Goal: Complete application form

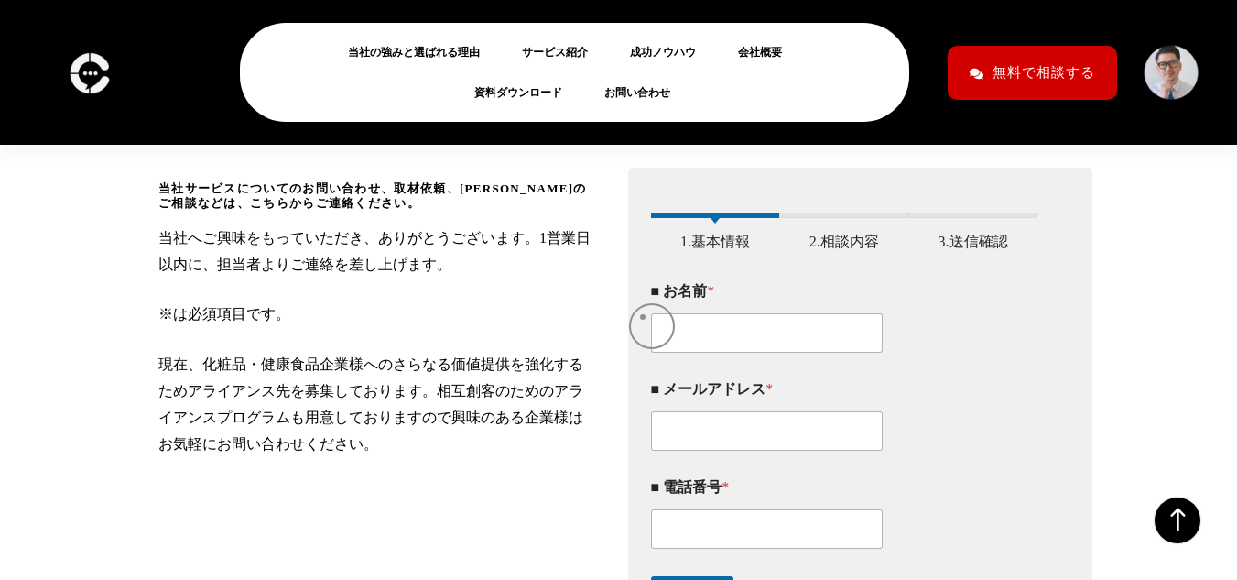
scroll to position [275, 0]
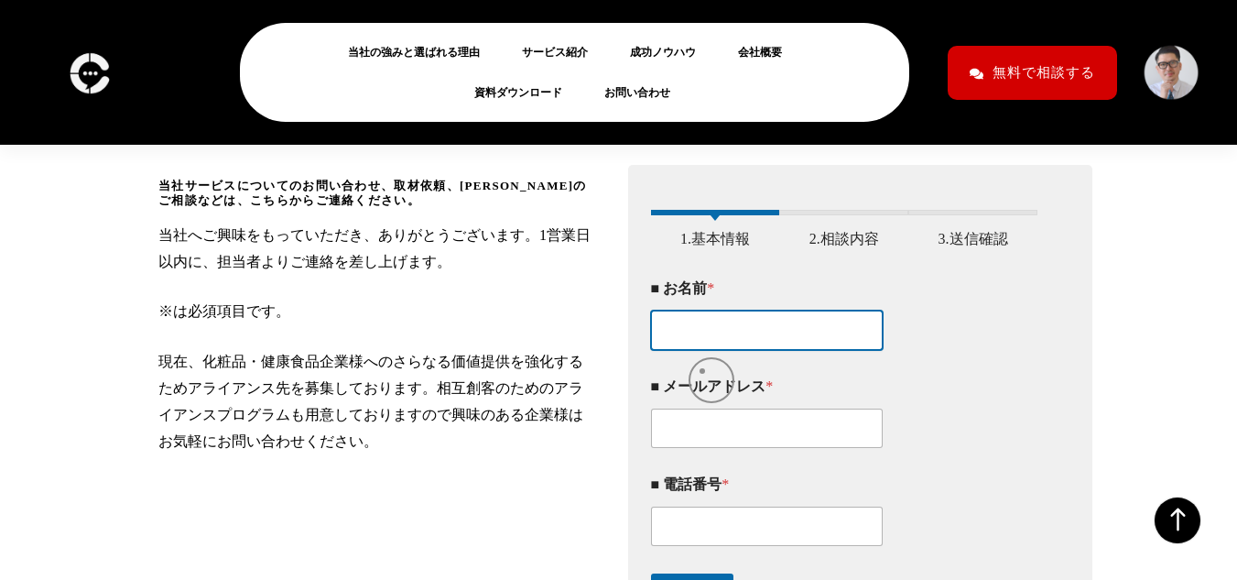
click at [702, 350] on input "■ お名前 *" at bounding box center [767, 329] width 233 height 39
type input "[PERSON_NAME]"
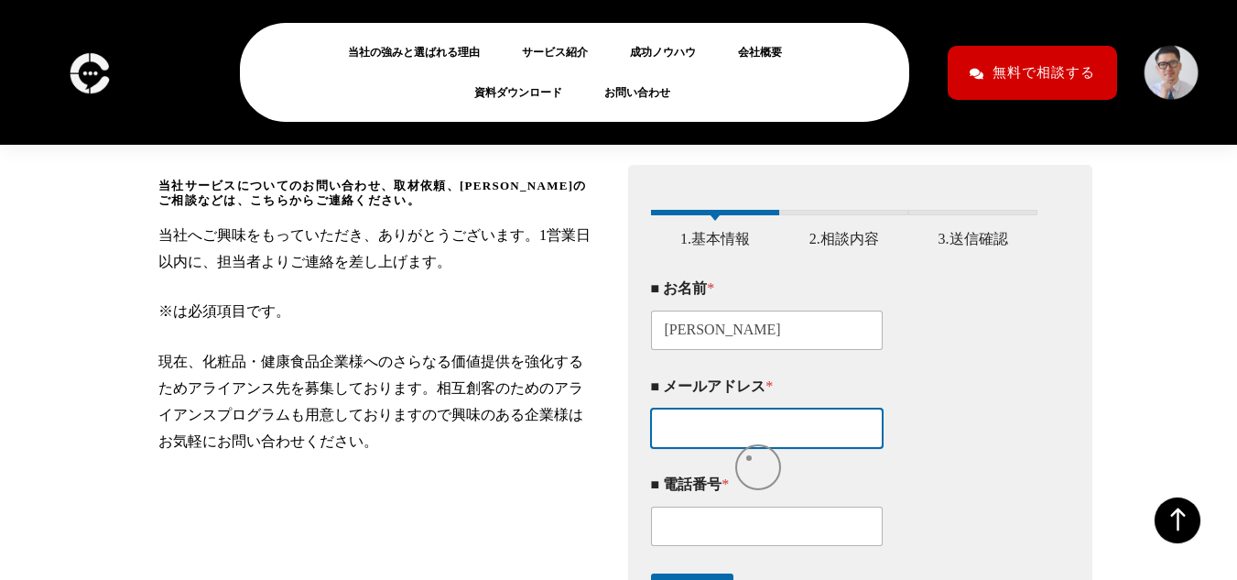
click at [749, 448] on input "■ メールアドレス *" at bounding box center [767, 427] width 233 height 39
type input "[EMAIL_ADDRESS][DOMAIN_NAME]"
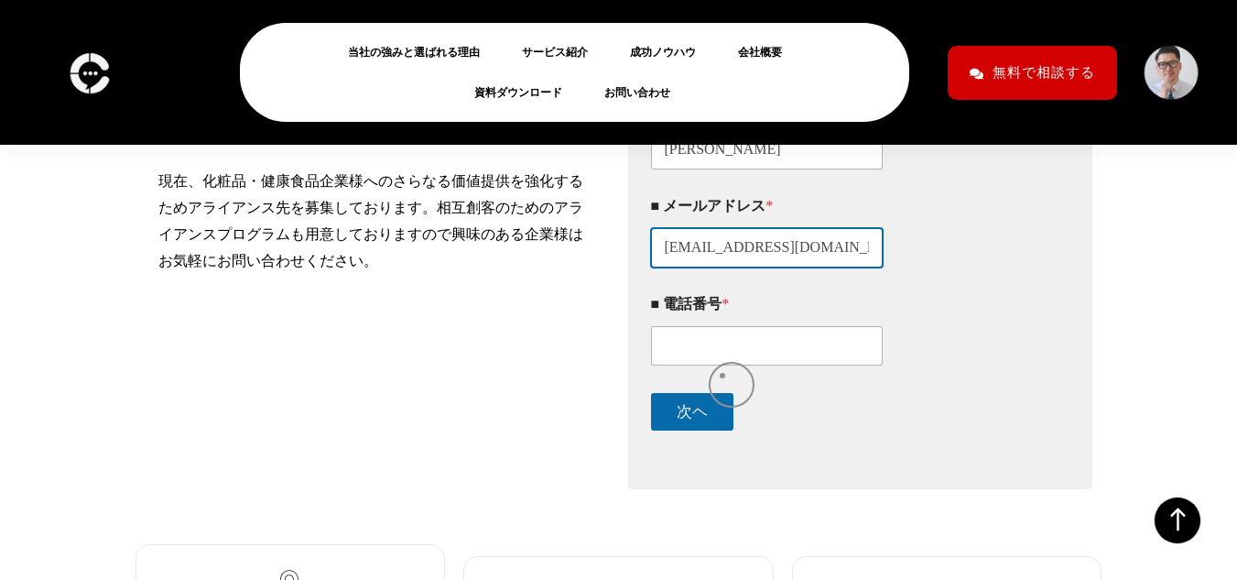
scroll to position [458, 0]
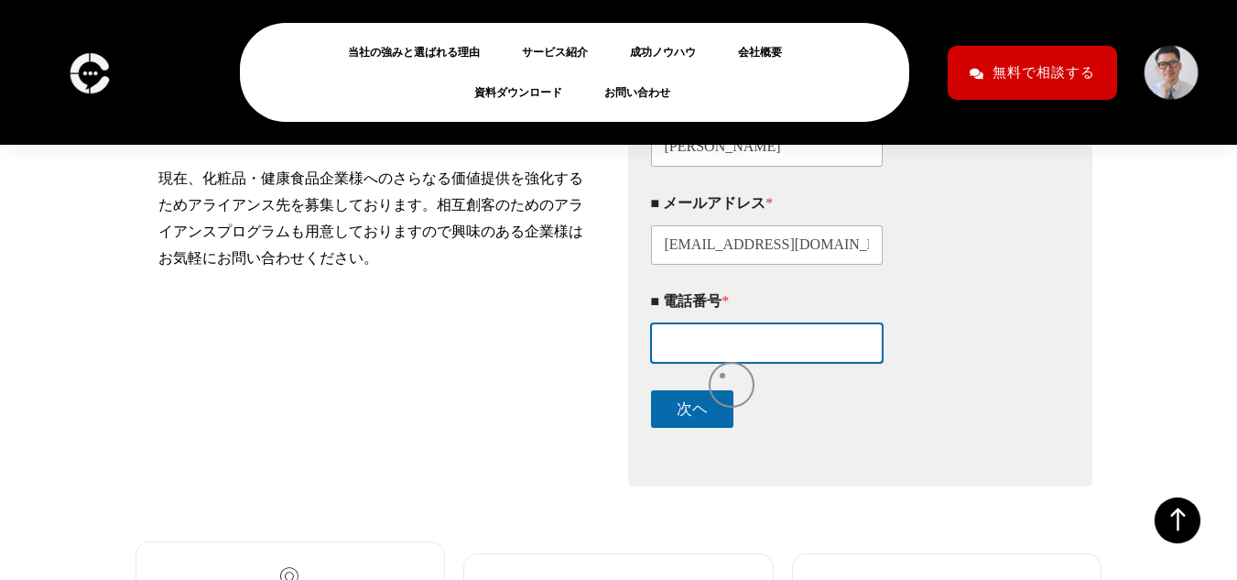
click at [723, 363] on input "■ 電話番号 *" at bounding box center [767, 342] width 233 height 39
type input "08076300623"
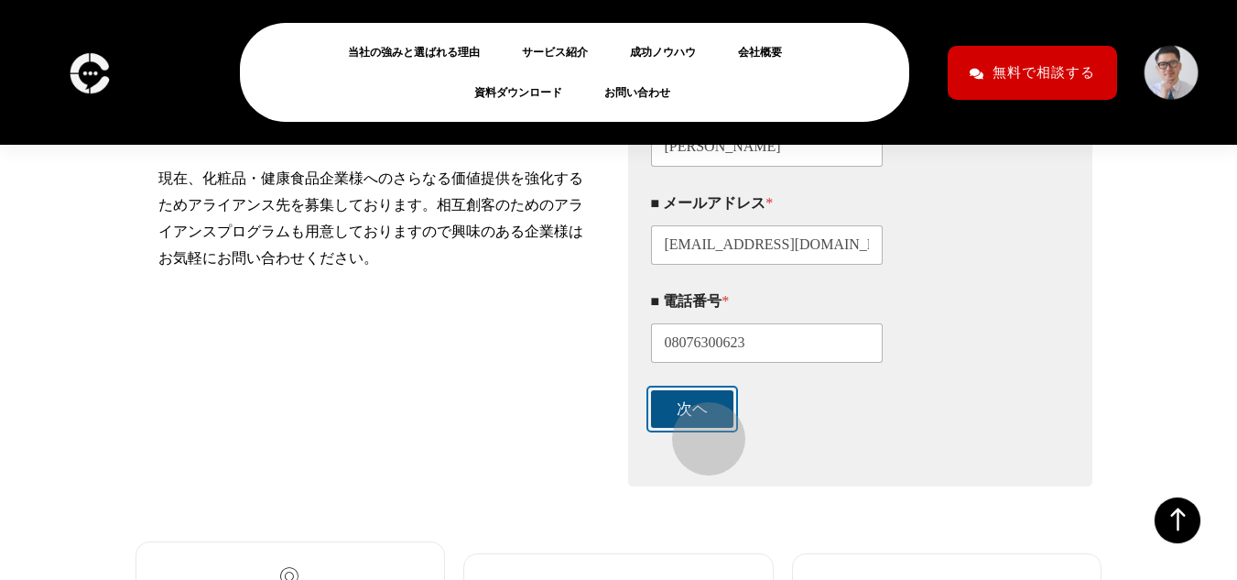
click at [696, 428] on button "次ヘ" at bounding box center [692, 409] width 82 height 38
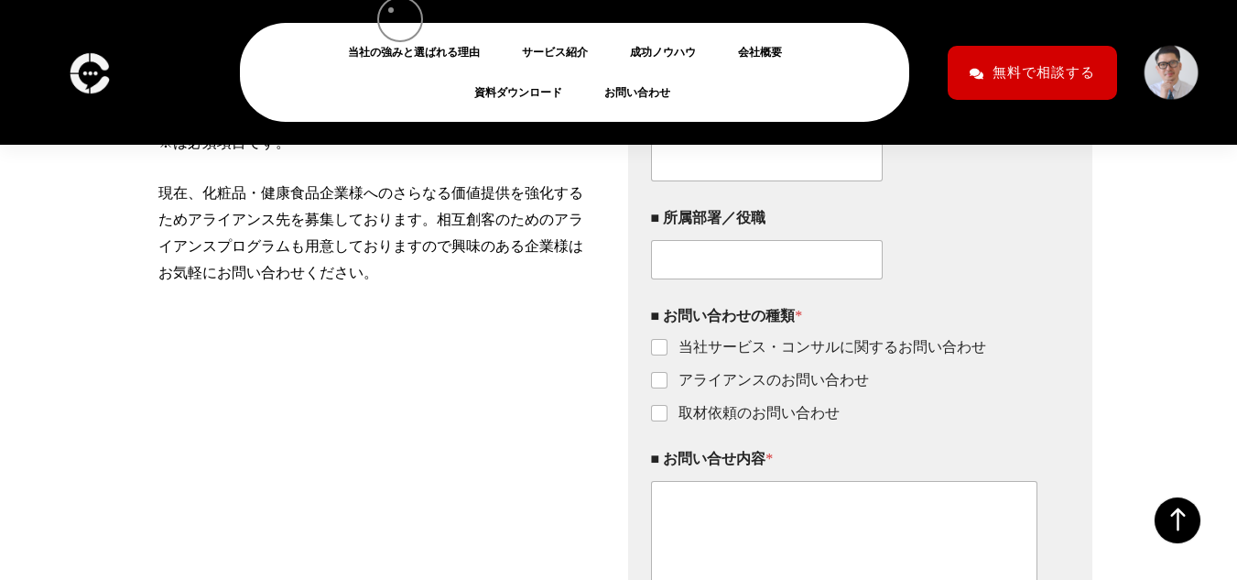
scroll to position [441, 0]
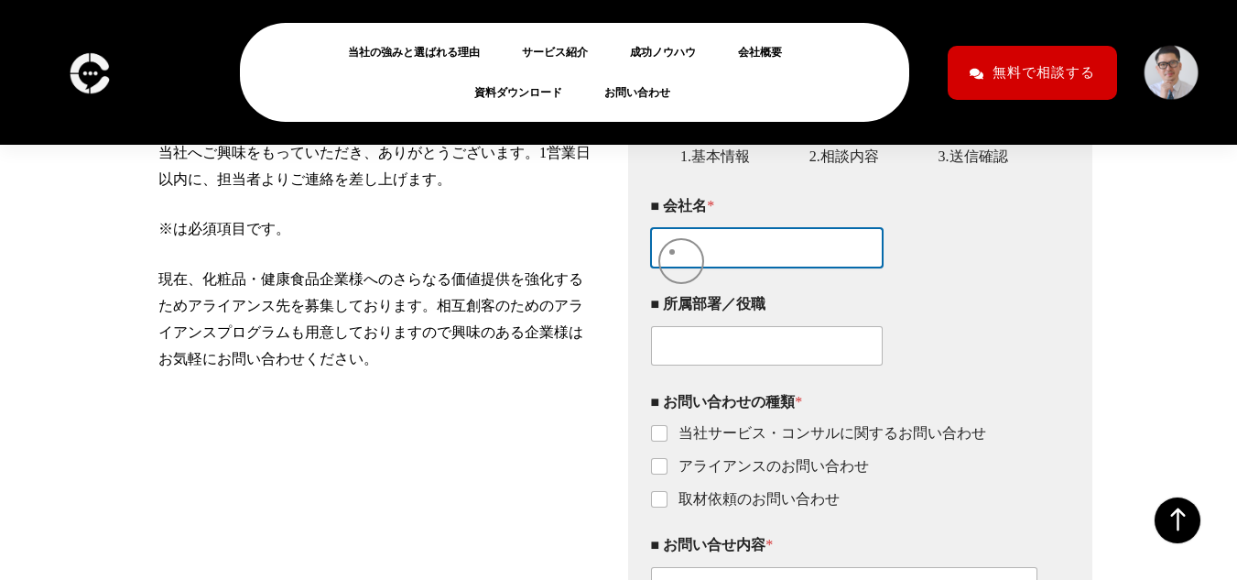
click at [672, 252] on div "■ 会社名 *" at bounding box center [844, 232] width 387 height 98
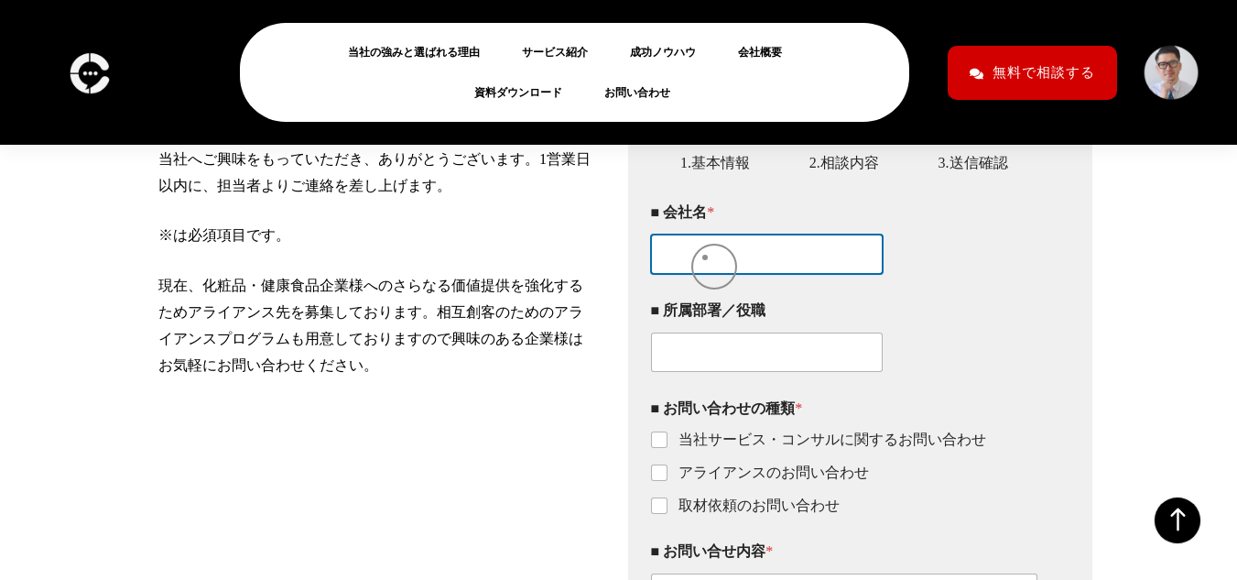
scroll to position [350, 0]
paste input "株式会社LinkValue"
type input "株式会社LinkValue"
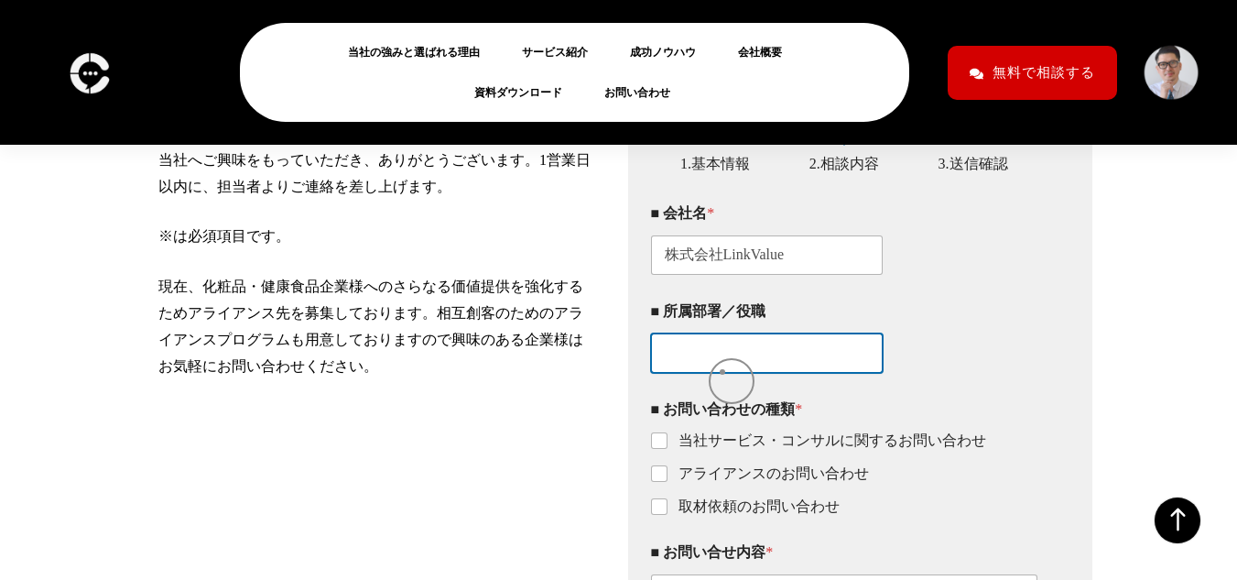
click at [723, 373] on input "■ 所属部署／役職" at bounding box center [767, 352] width 233 height 39
type input "日本事業部"
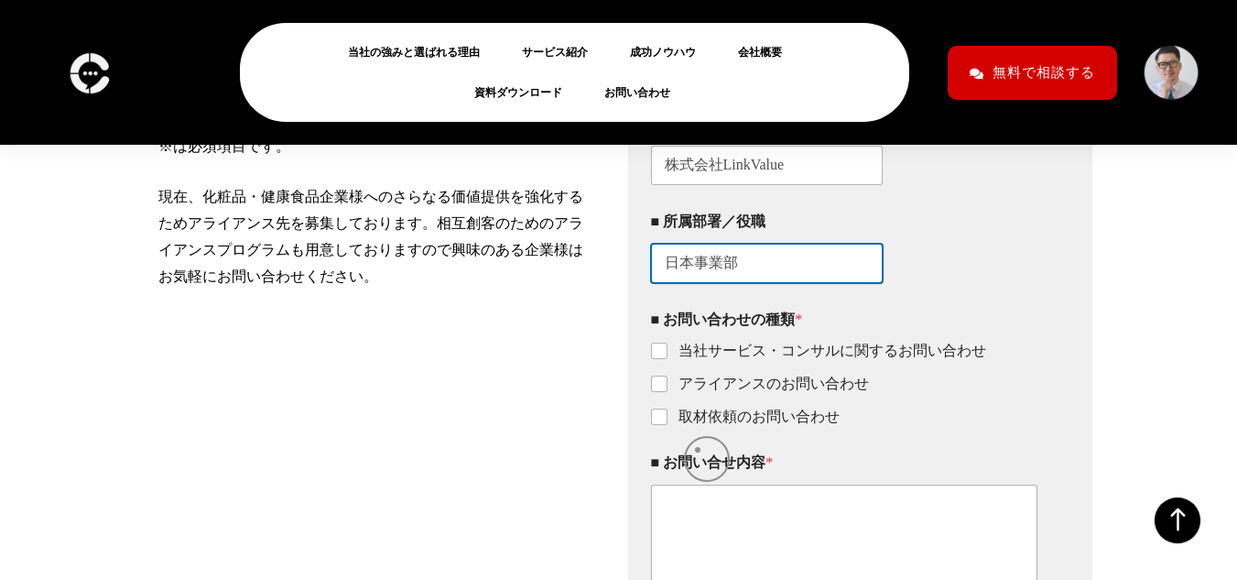
scroll to position [441, 0]
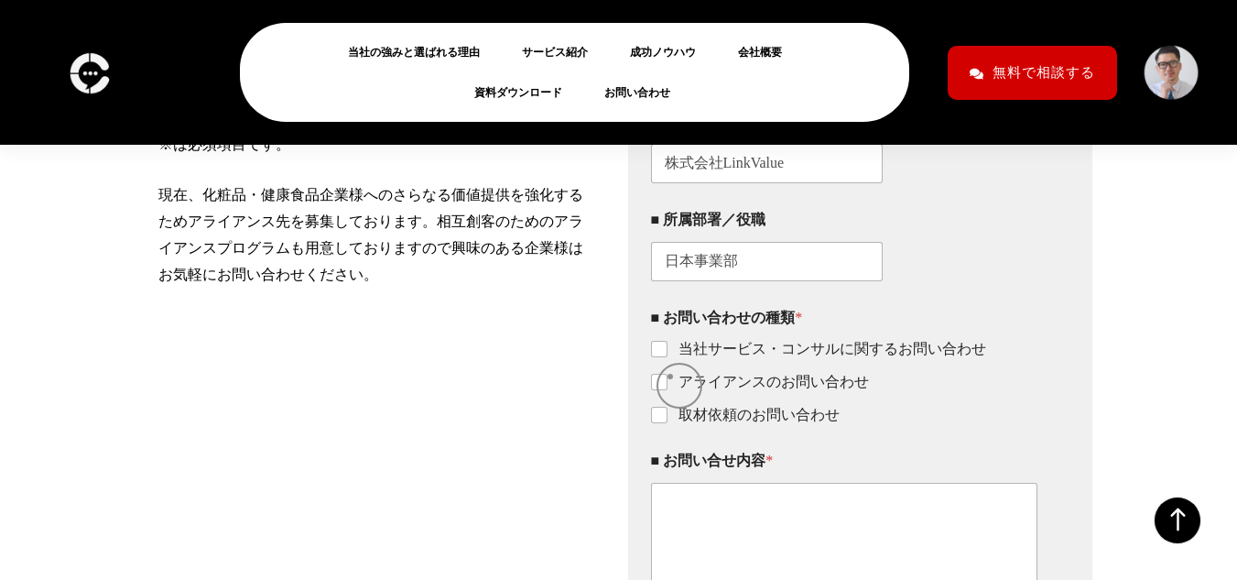
click at [670, 359] on label "当社サービス・コンサルに関するお問い合わせ" at bounding box center [827, 349] width 319 height 19
click at [668, 357] on input "当社サービス・コンサルに関するお問い合わせ" at bounding box center [660, 349] width 15 height 15
checkbox input "true"
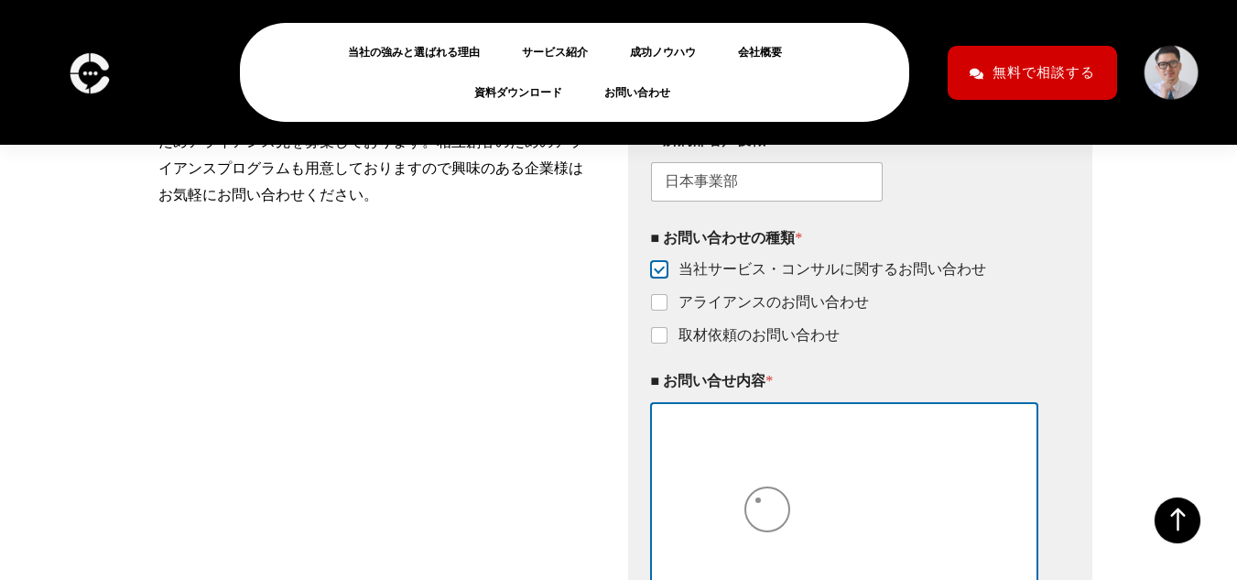
click at [759, 500] on textarea "■ お問い合せ内容 *" at bounding box center [844, 503] width 387 height 201
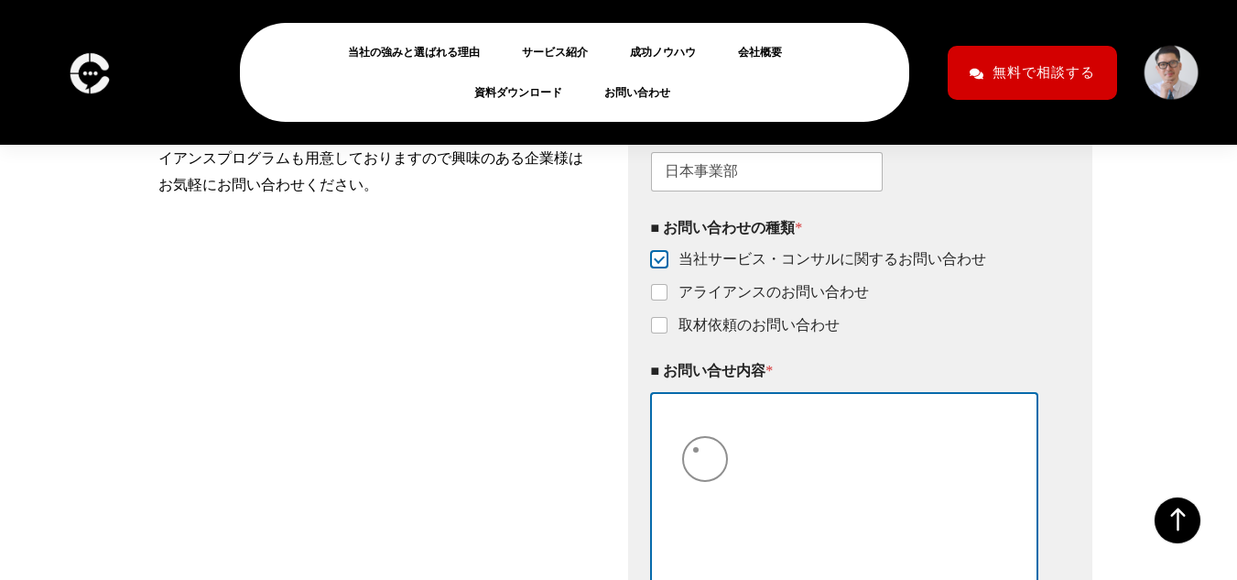
scroll to position [533, 0]
paste textarea "lorem ipsumdolorsit。 ame「ConsEctet」a、elitseddoeiusmodtemporiN9Utlaboreetdolorem…"
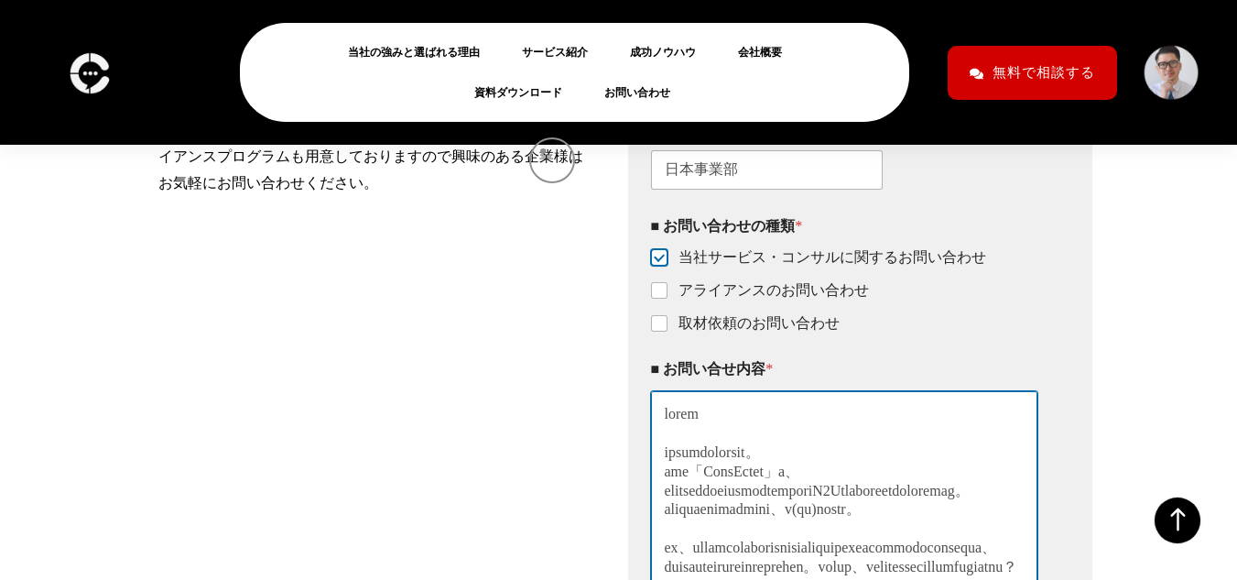
scroll to position [443, 0]
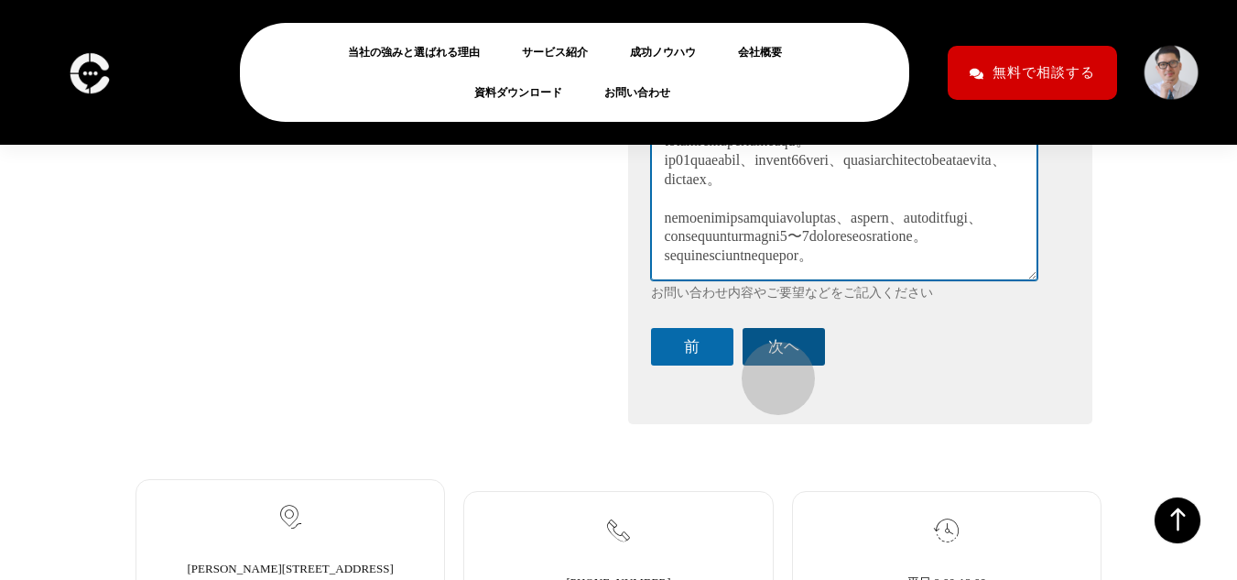
type textarea "lorem ipsumdolorsit。 ame「ConsEctet」a、elitseddoeiusmodtemporiN9Utlaboreetdolorem…"
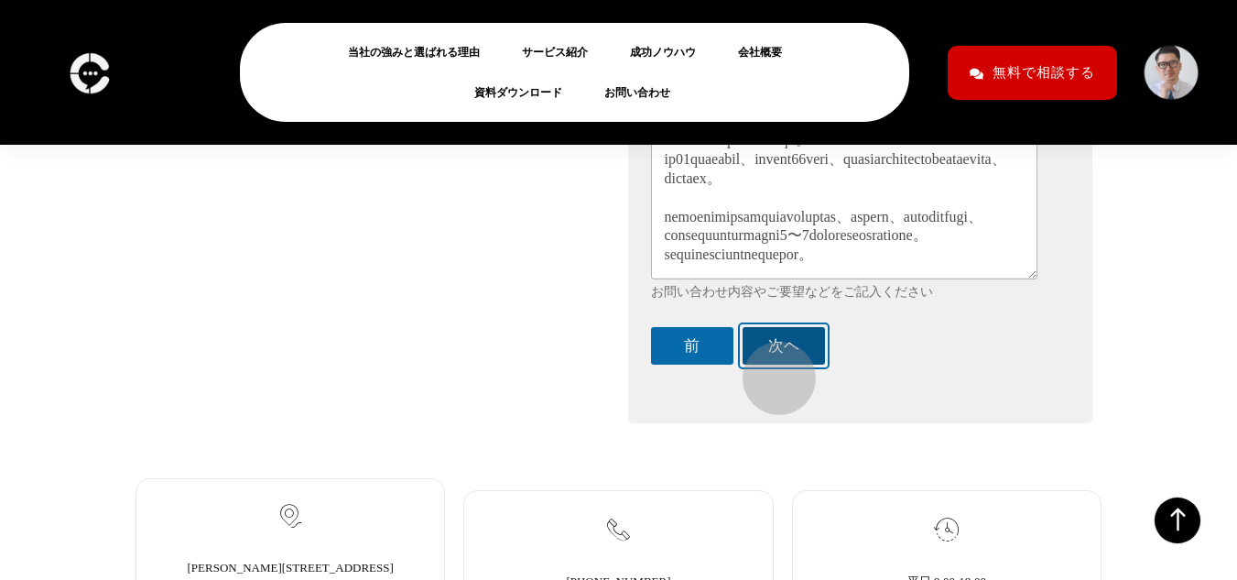
click at [770, 364] on button "次ヘ" at bounding box center [784, 346] width 82 height 38
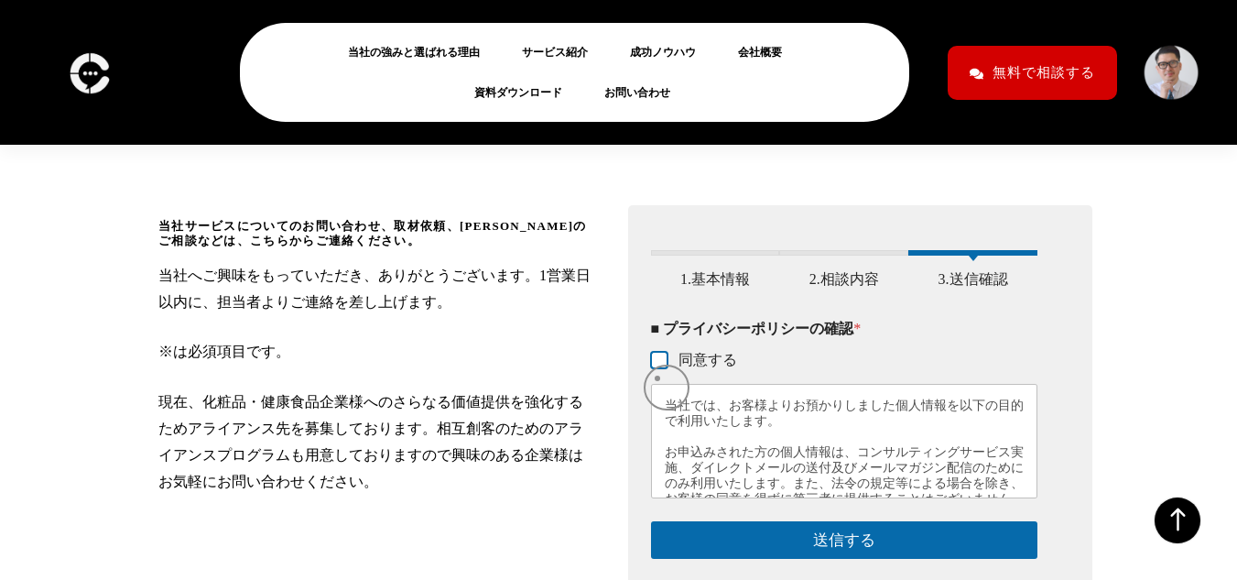
click at [658, 368] on input "同意する" at bounding box center [660, 360] width 15 height 15
checkbox input "true"
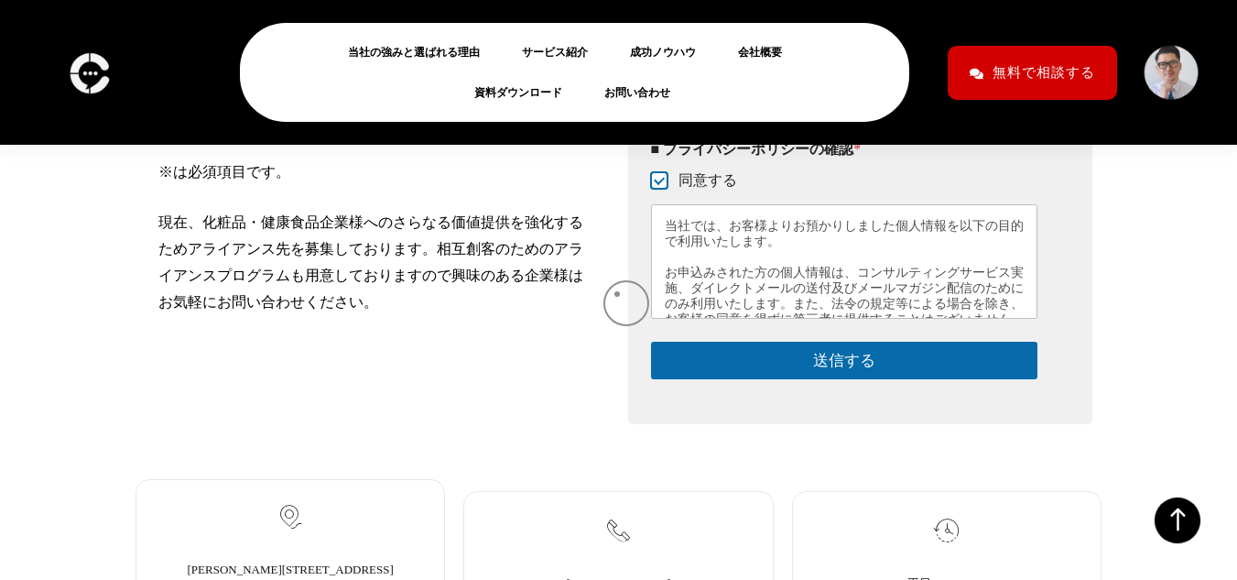
scroll to position [418, 0]
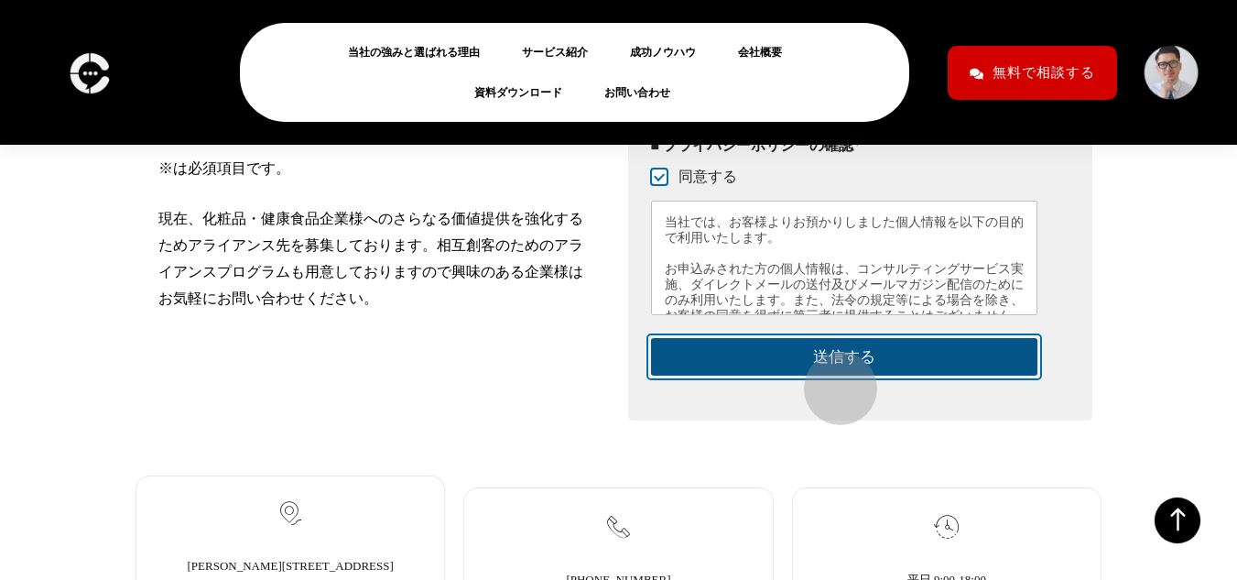
click at [831, 375] on button "送信する" at bounding box center [844, 357] width 387 height 38
